Goal: Transaction & Acquisition: Purchase product/service

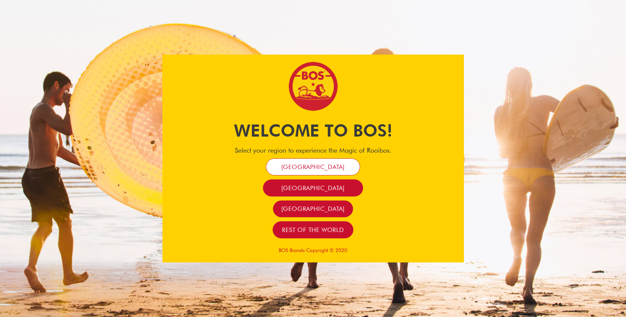
click at [294, 169] on span "South Africa" at bounding box center [313, 167] width 64 height 8
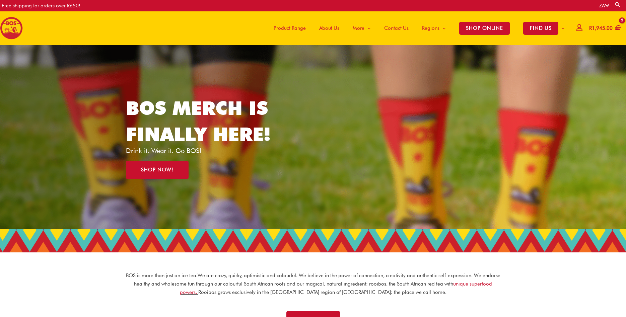
click at [576, 28] on icon at bounding box center [579, 27] width 6 height 5
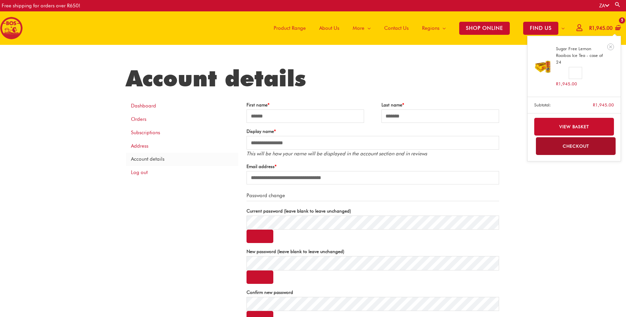
click at [584, 147] on link "Checkout" at bounding box center [576, 146] width 80 height 18
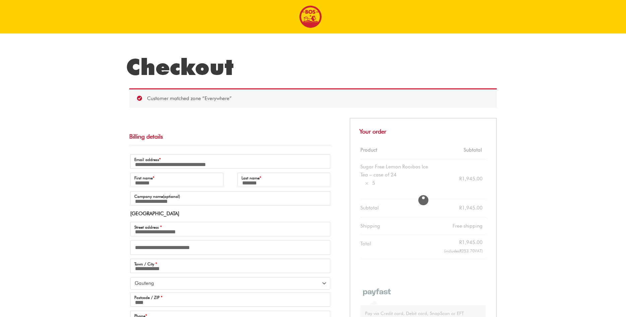
select select "**"
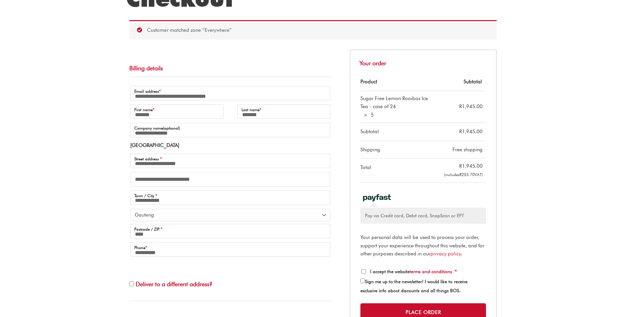
scroll to position [171, 0]
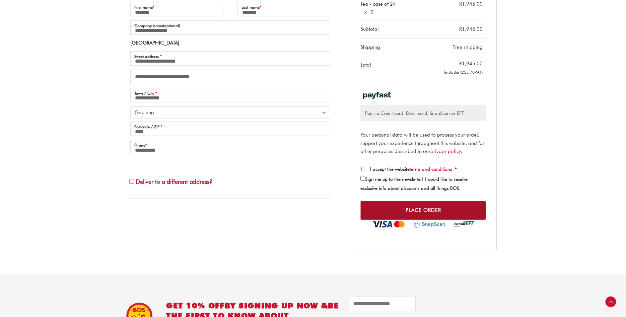
click at [391, 208] on button "Place order" at bounding box center [423, 210] width 126 height 19
